Goal: Find contact information: Find contact information

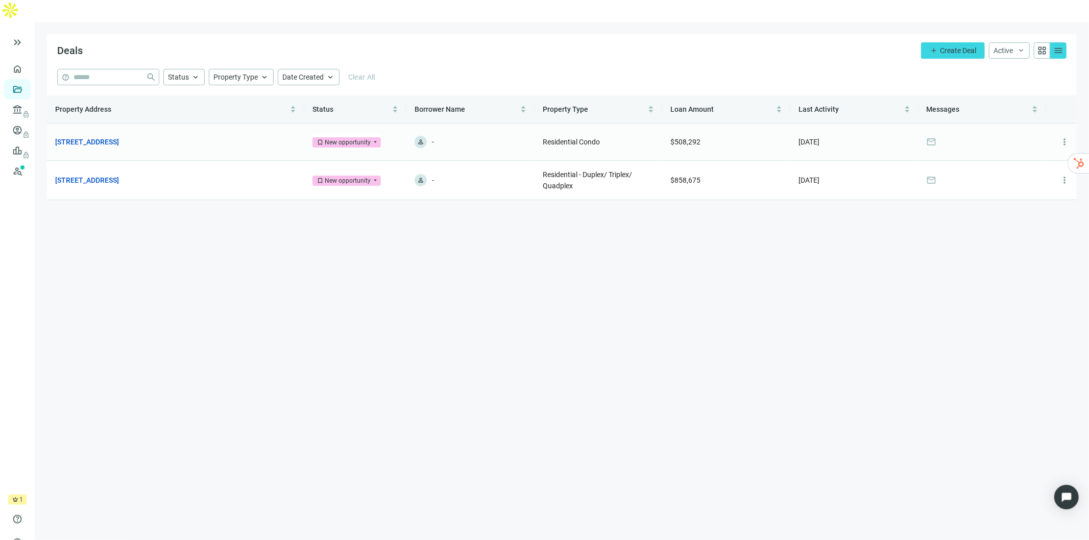
click at [117, 136] on link "[STREET_ADDRESS]" at bounding box center [87, 141] width 64 height 11
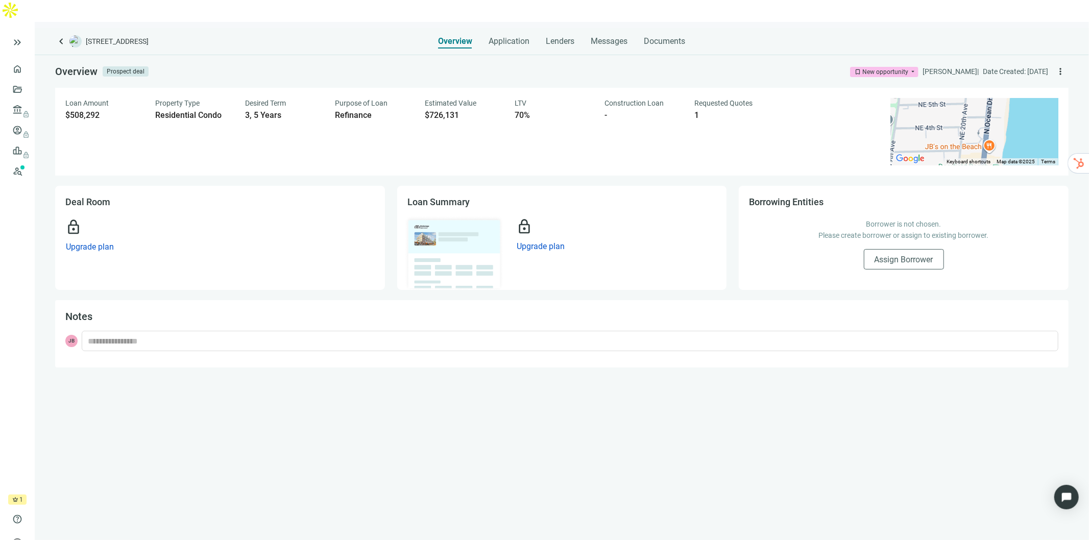
click at [26, 161] on link "Prospects New" at bounding box center [42, 171] width 32 height 20
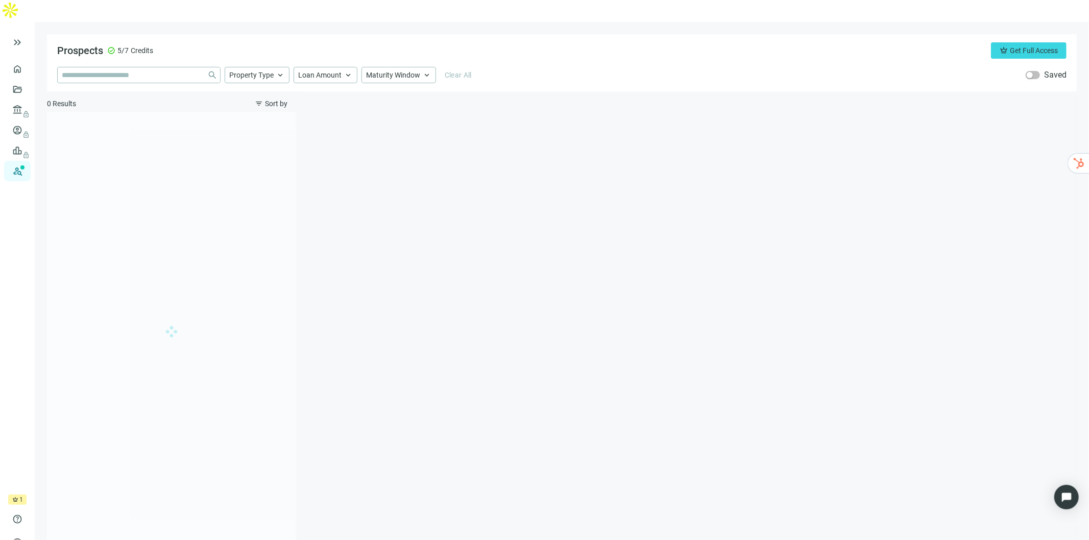
type input "**********"
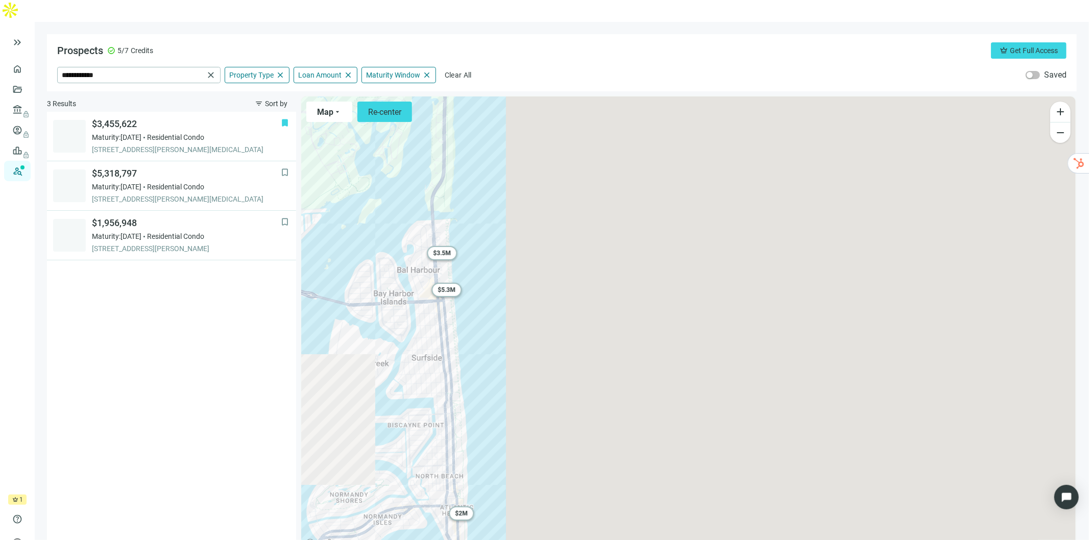
click at [270, 70] on span "Property Type" at bounding box center [251, 74] width 44 height 9
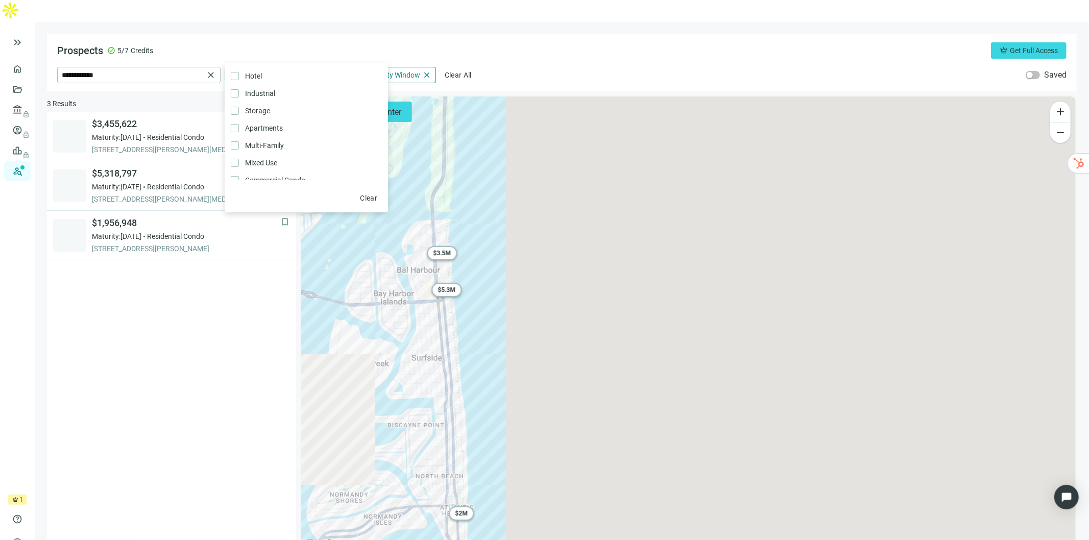
click at [278, 70] on span "close" at bounding box center [280, 74] width 9 height 9
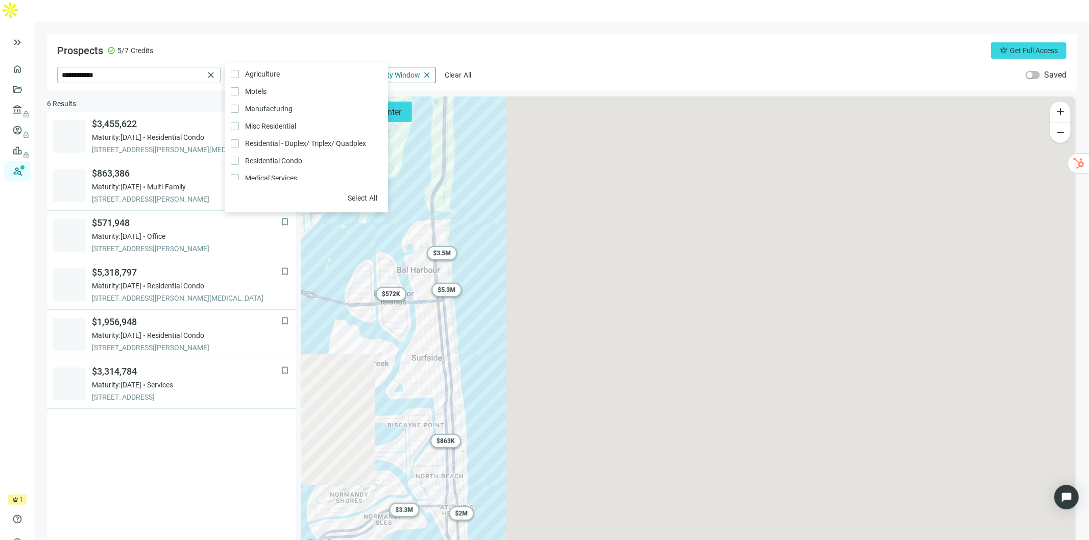
scroll to position [216, 0]
click at [314, 70] on span "Loan Amount" at bounding box center [319, 74] width 43 height 9
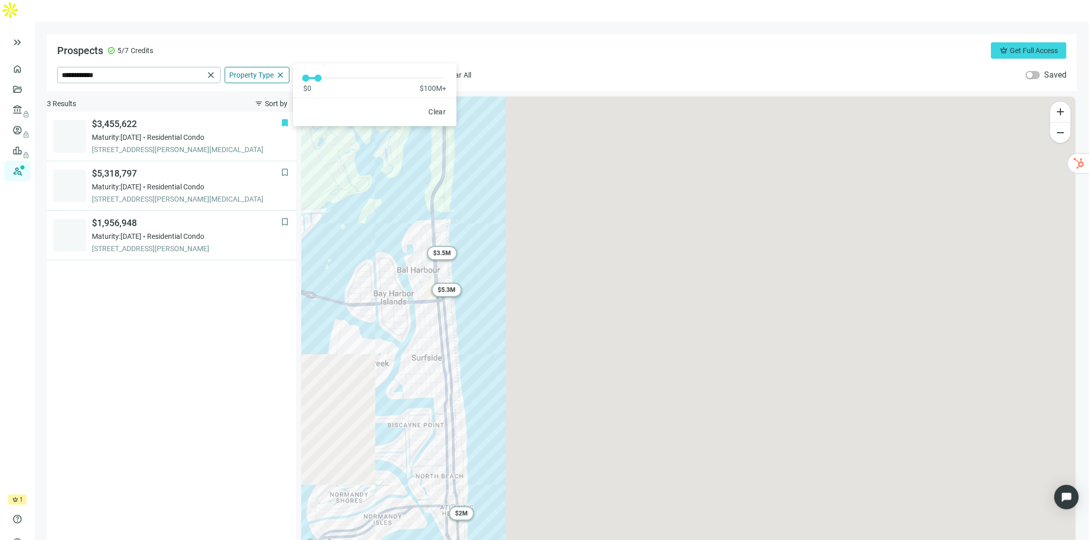
click at [396, 70] on span "Maturity Window" at bounding box center [393, 74] width 54 height 9
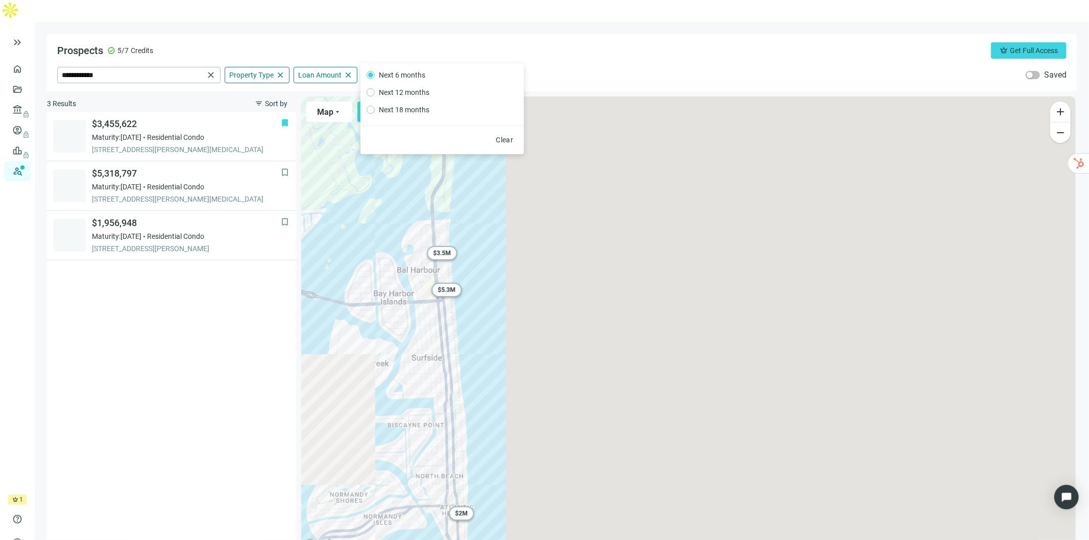
click at [507, 39] on div "**********" at bounding box center [561, 62] width 1029 height 57
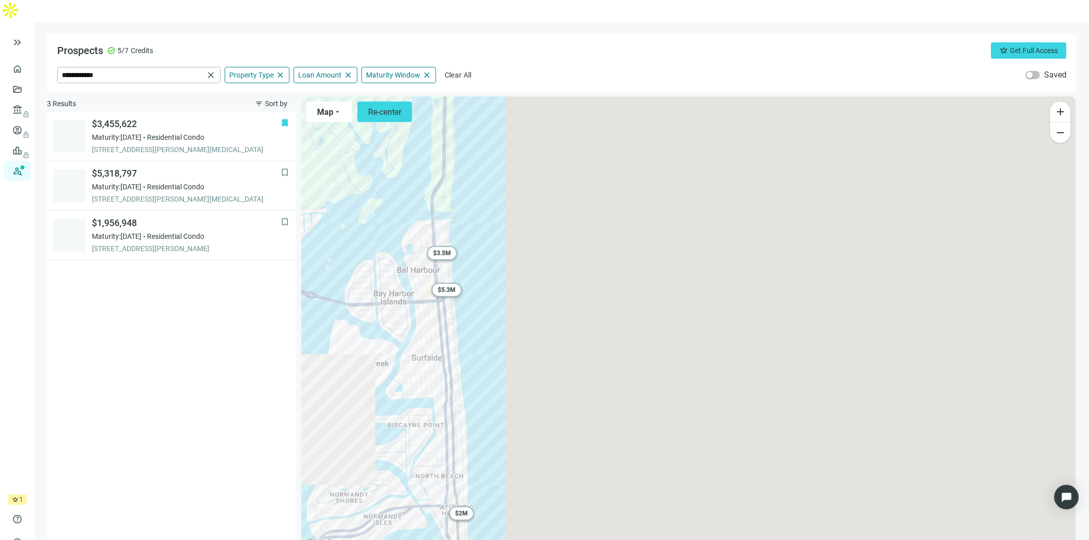
click at [347, 70] on span "close" at bounding box center [347, 74] width 9 height 9
click at [317, 70] on span "Loan Amount" at bounding box center [319, 74] width 43 height 9
click at [533, 42] on div "Prospects check_circle 5/7 Credits crown Get Full Access" at bounding box center [561, 50] width 1009 height 16
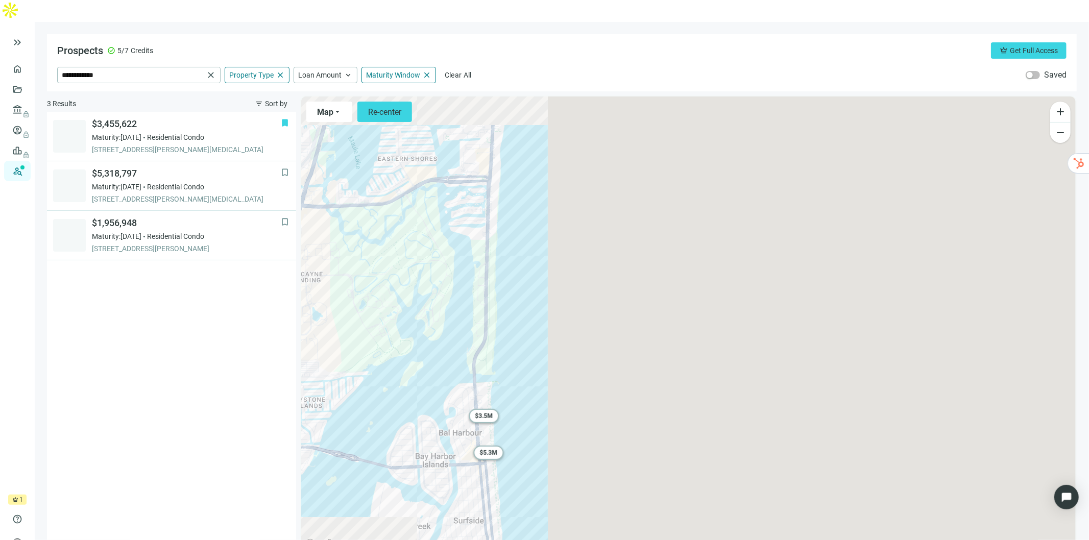
drag, startPoint x: 408, startPoint y: 173, endPoint x: 447, endPoint y: 355, distance: 186.3
click at [452, 360] on div "To activate drag with keyboard, press Alt + Enter. Once in keyboard drag state,…" at bounding box center [688, 323] width 774 height 454
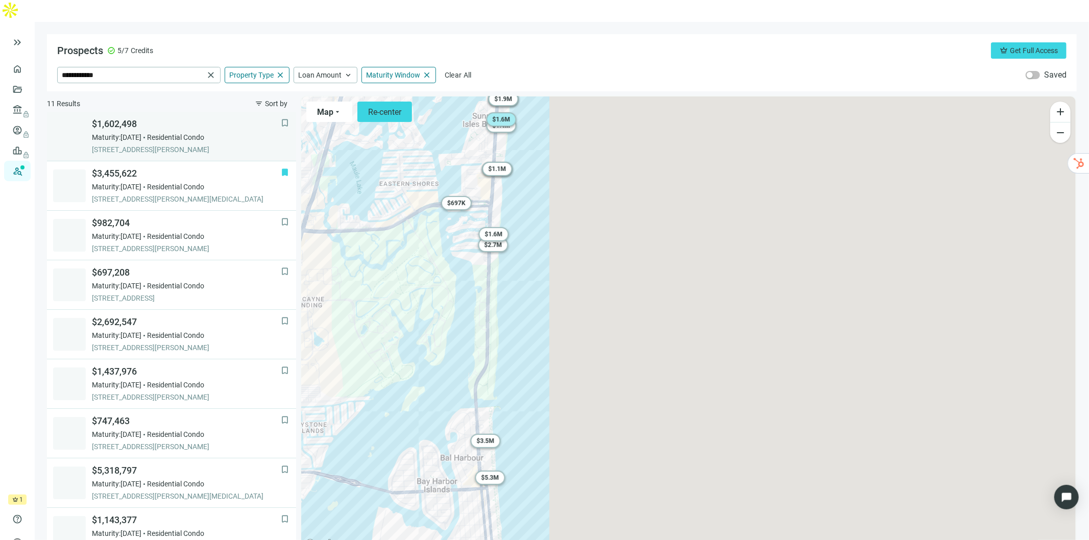
click at [191, 144] on span "[STREET_ADDRESS][PERSON_NAME]" at bounding box center [186, 149] width 189 height 10
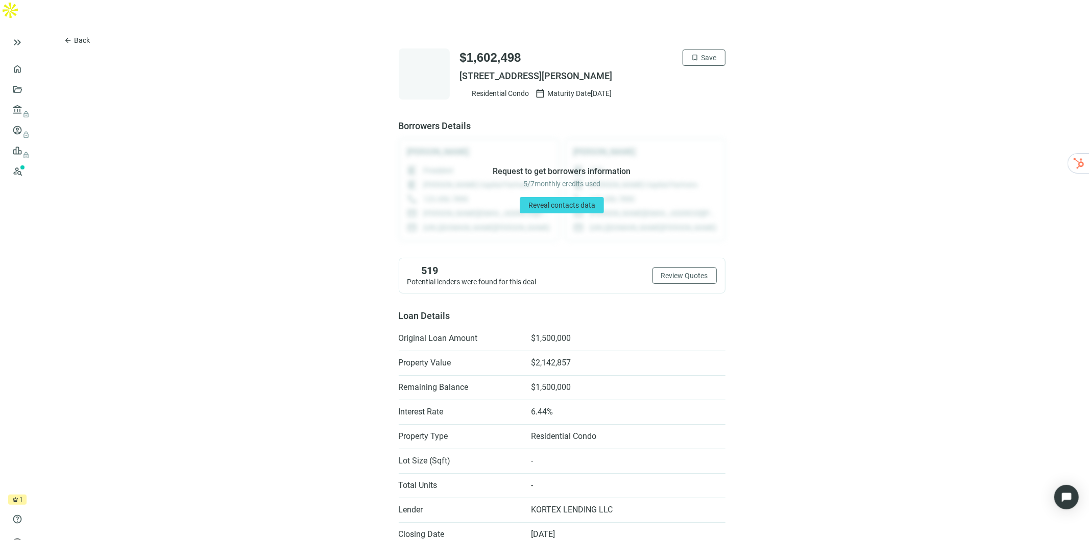
click at [550, 201] on span "Reveal contacts data" at bounding box center [561, 205] width 67 height 8
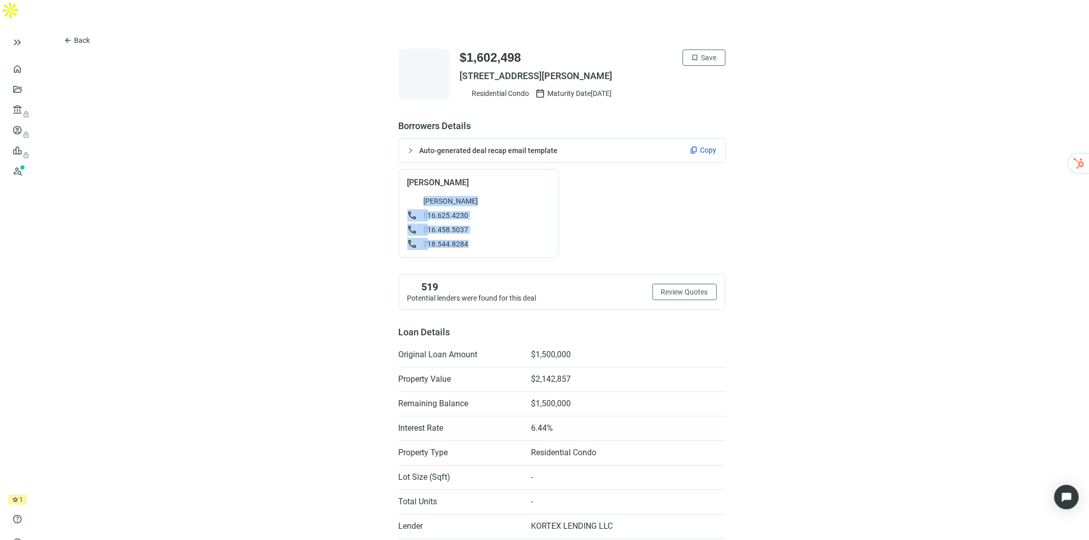
drag, startPoint x: 475, startPoint y: 223, endPoint x: 376, endPoint y: 181, distance: 107.7
copy div "[PERSON_NAME] call [PHONE_NUMBER] call [PHONE_NUMBER] call [PHONE_NUMBER]"
drag, startPoint x: 644, startPoint y: 69, endPoint x: 446, endPoint y: 54, distance: 199.1
click at [446, 54] on div "$1,602,498 bookmark Save [STREET_ADDRESS][PERSON_NAME] Residential Condo calend…" at bounding box center [562, 73] width 327 height 51
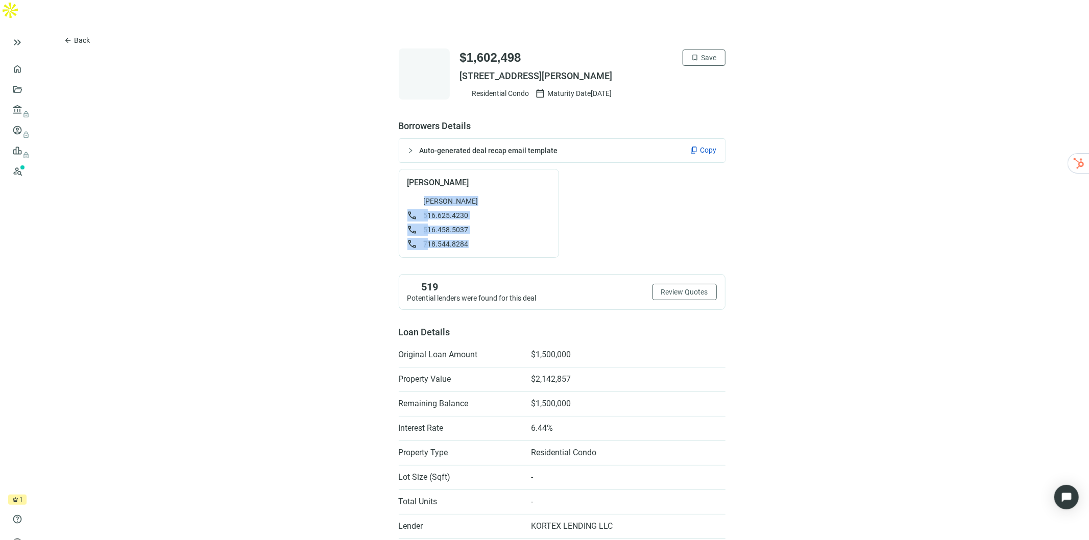
copy div "$1,602,498 bookmark Save [STREET_ADDRESS][PERSON_NAME] Residential Condo calend…"
drag, startPoint x: 477, startPoint y: 220, endPoint x: 710, endPoint y: 112, distance: 256.4
click at [399, 169] on div "[PERSON_NAME] [PERSON_NAME] call [PHONE_NUMBER] call [PHONE_NUMBER] call [PHONE…" at bounding box center [479, 213] width 160 height 89
click at [703, 145] on span "Copy" at bounding box center [708, 150] width 16 height 10
click at [504, 139] on div "Auto-generated deal recap email template content_copy Copy" at bounding box center [562, 150] width 326 height 23
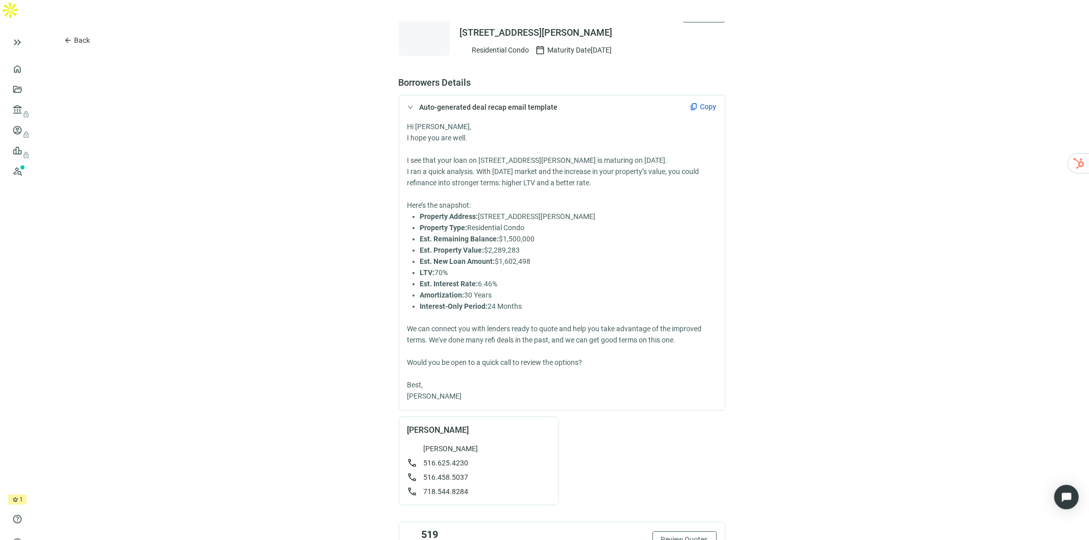
scroll to position [170, 0]
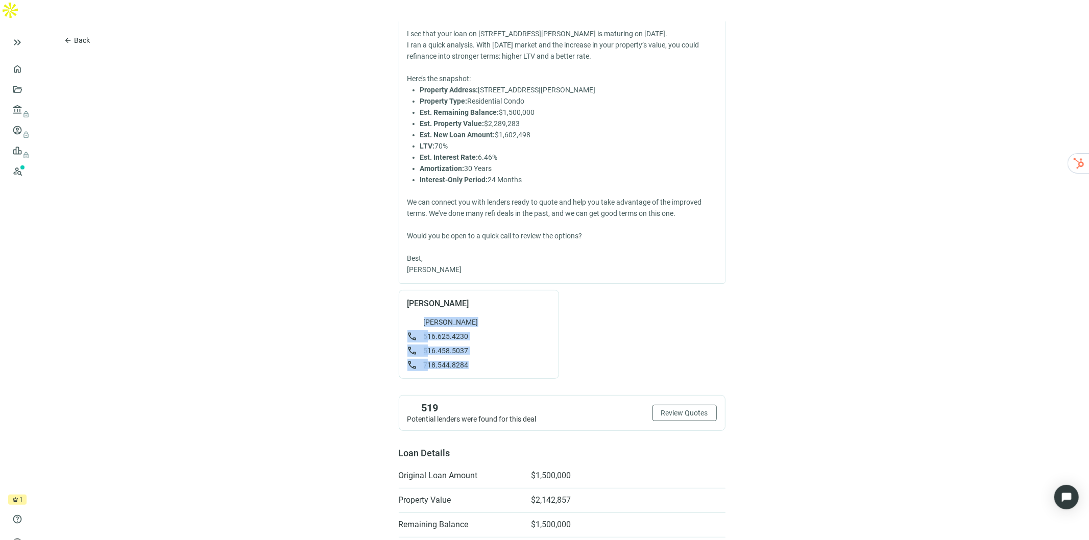
drag, startPoint x: 469, startPoint y: 353, endPoint x: 400, endPoint y: 312, distance: 80.3
click at [400, 312] on div "[PERSON_NAME] [PERSON_NAME] call [PHONE_NUMBER] call [PHONE_NUMBER] call [PHONE…" at bounding box center [479, 334] width 160 height 89
copy div "[PERSON_NAME] call [PHONE_NUMBER] call [PHONE_NUMBER] call [PHONE_NUMBER]"
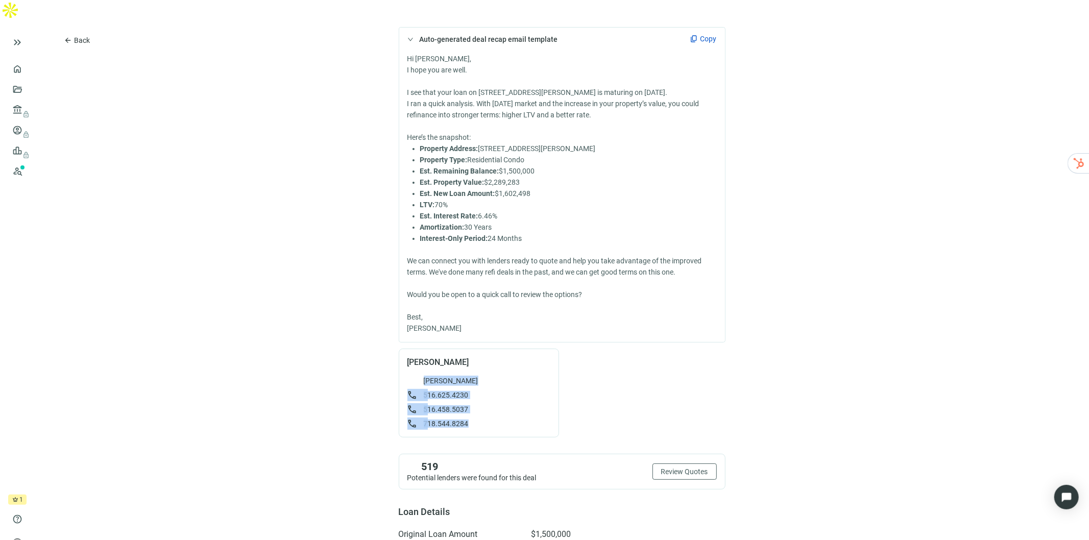
scroll to position [0, 0]
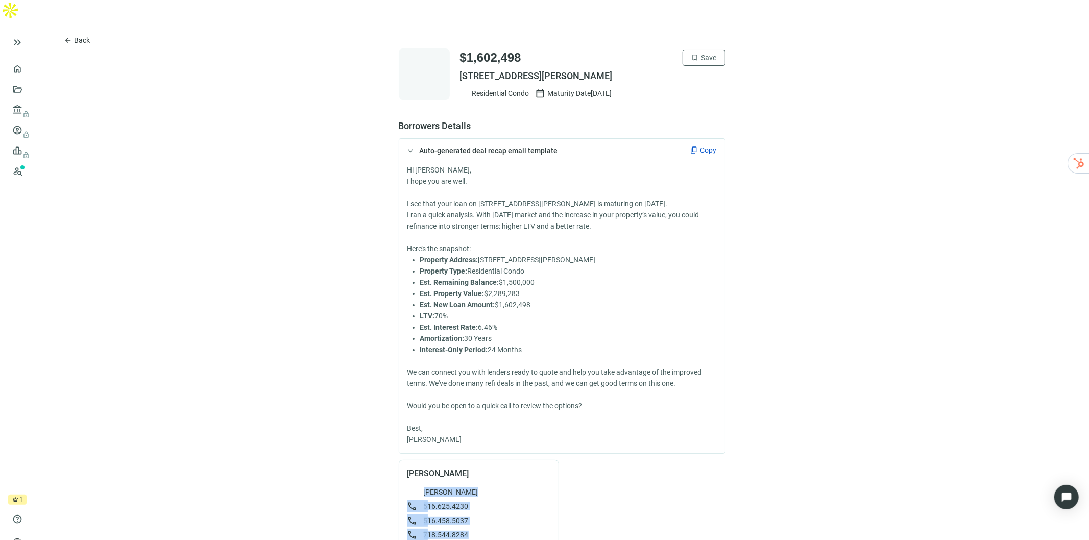
drag, startPoint x: 717, startPoint y: 53, endPoint x: 456, endPoint y: 54, distance: 260.8
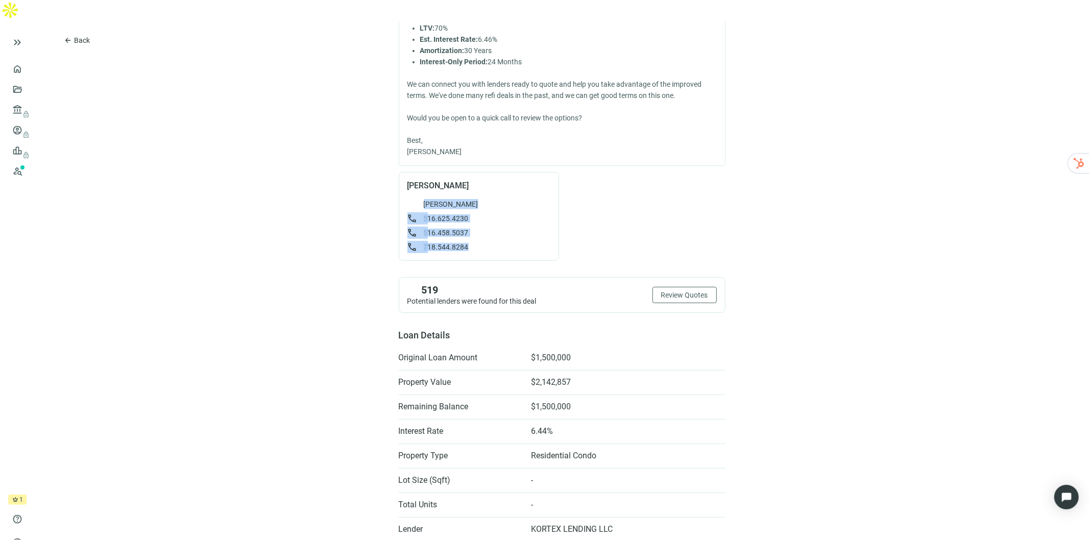
scroll to position [282, 0]
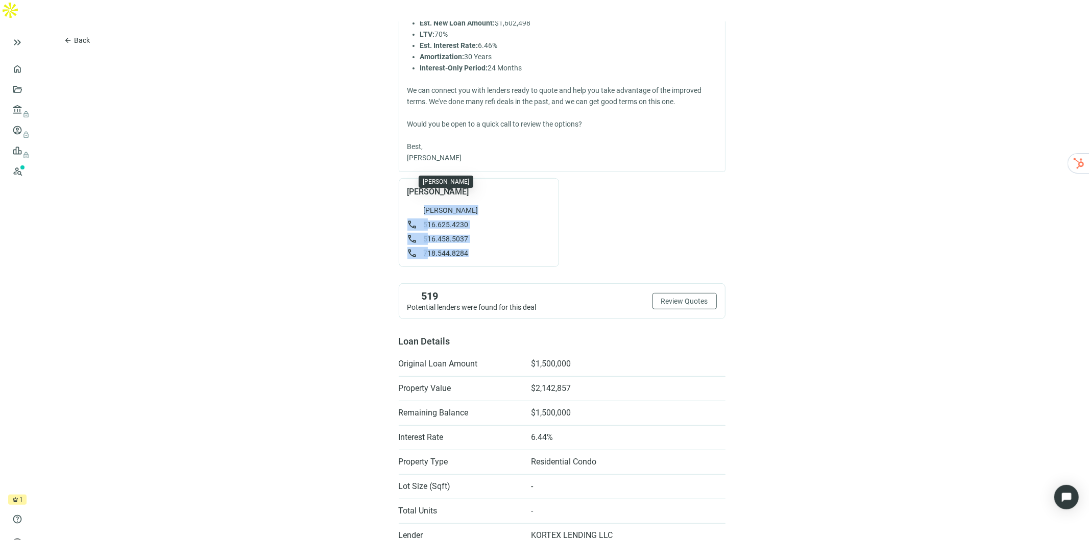
drag, startPoint x: 481, startPoint y: 195, endPoint x: 416, endPoint y: 198, distance: 65.4
click at [416, 205] on div "[PERSON_NAME]" at bounding box center [478, 210] width 143 height 10
copy span "[PERSON_NAME]"
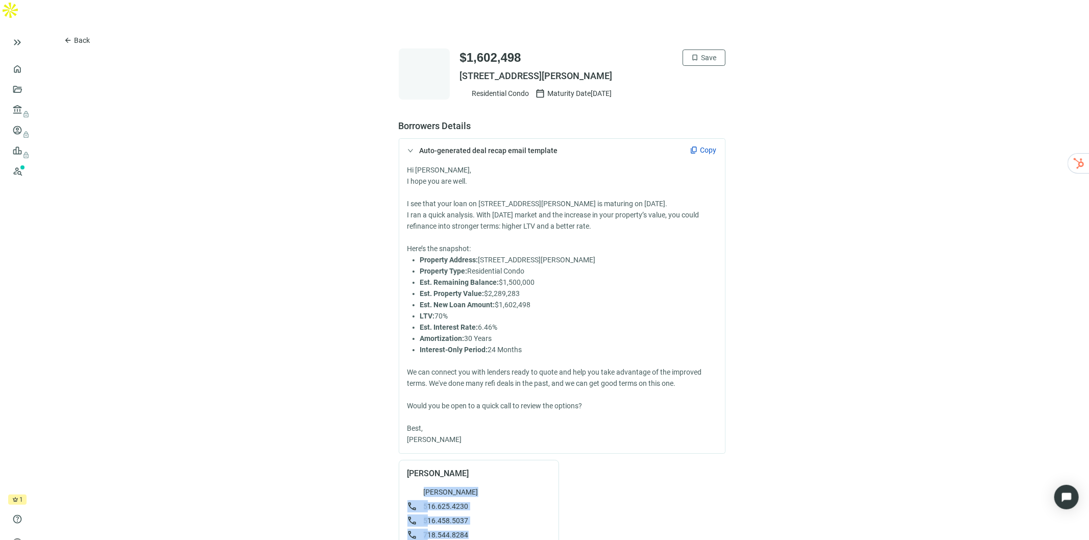
click at [84, 36] on span "Back" at bounding box center [82, 40] width 16 height 8
